Goal: Find specific page/section: Find specific page/section

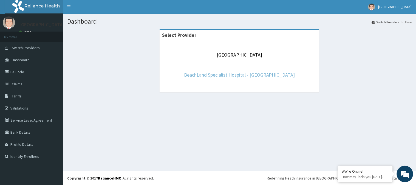
click at [208, 76] on link "BeachLand Specialist Hospital - [GEOGRAPHIC_DATA]" at bounding box center [239, 75] width 111 height 6
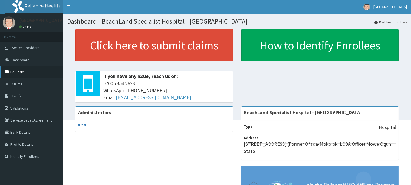
click at [25, 75] on link "PA Code" at bounding box center [31, 72] width 63 height 12
